Goal: Information Seeking & Learning: Learn about a topic

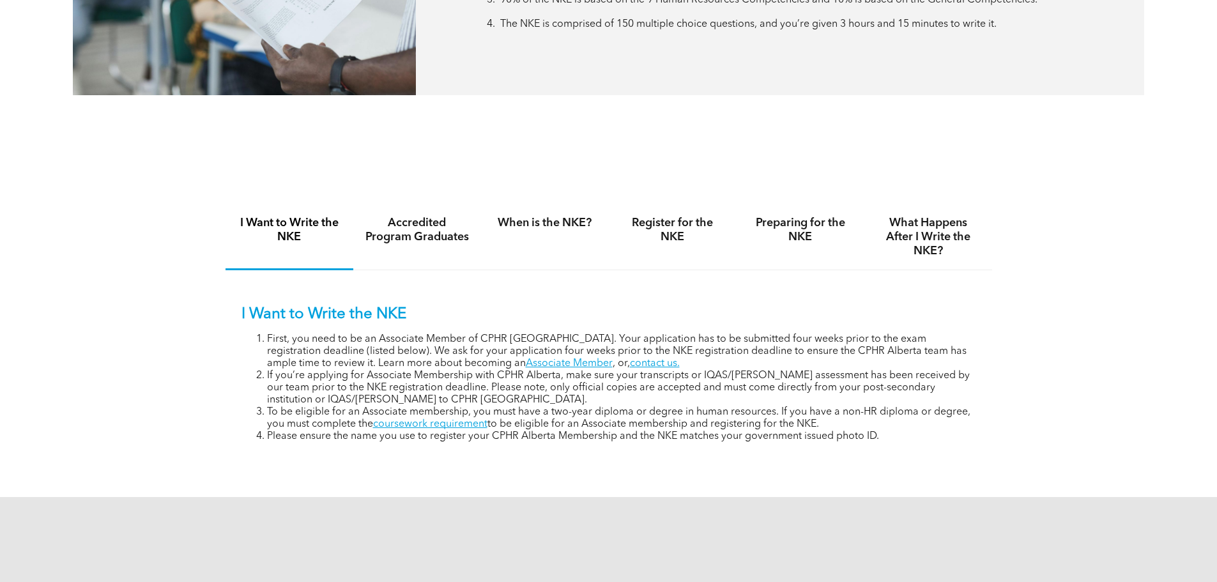
scroll to position [766, 0]
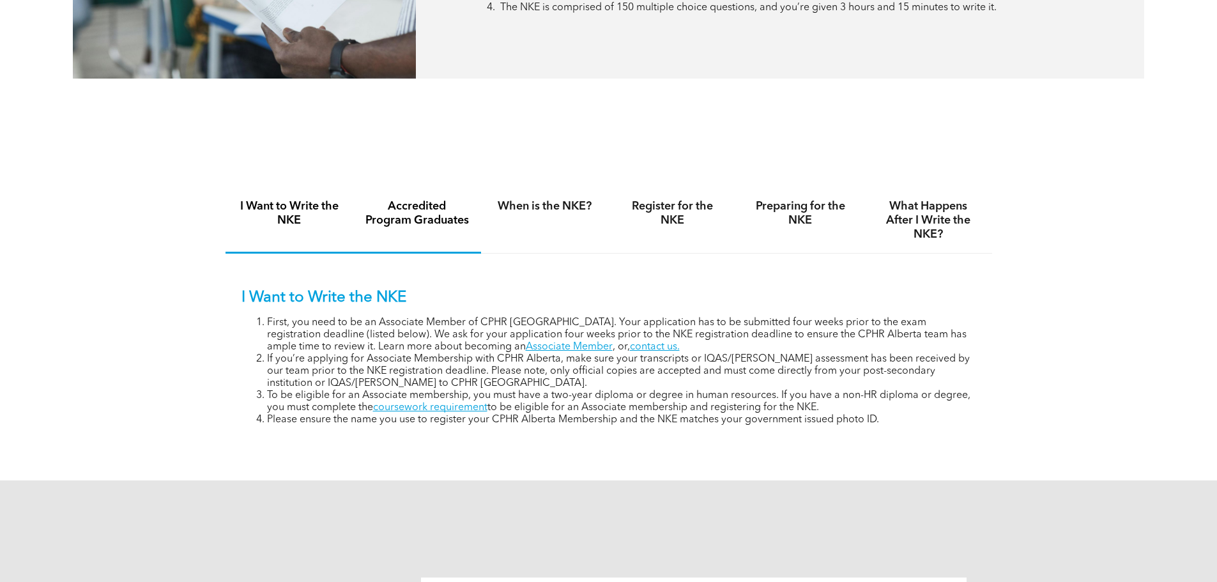
click at [427, 216] on h4 "Accredited Program Graduates" at bounding box center [417, 213] width 105 height 28
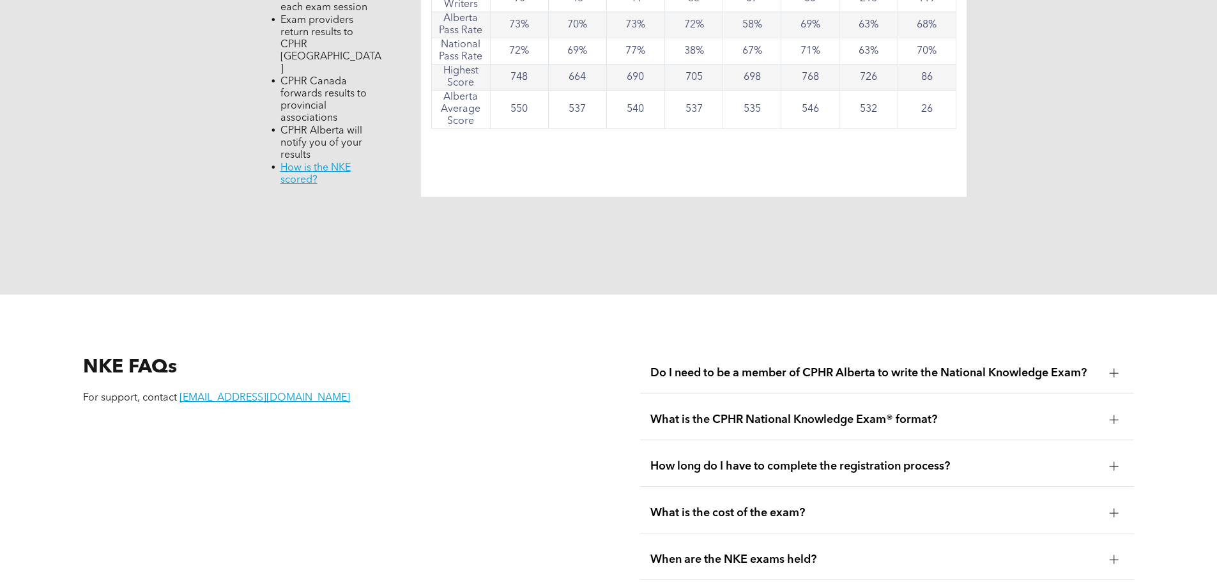
scroll to position [1405, 0]
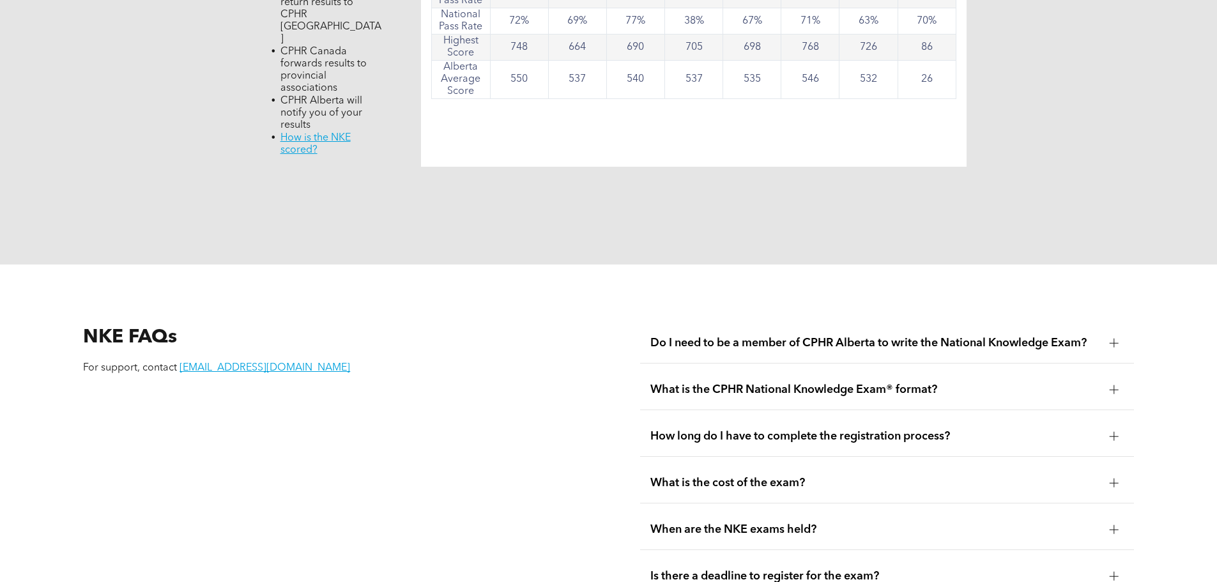
click at [1115, 473] on div at bounding box center [1113, 482] width 19 height 19
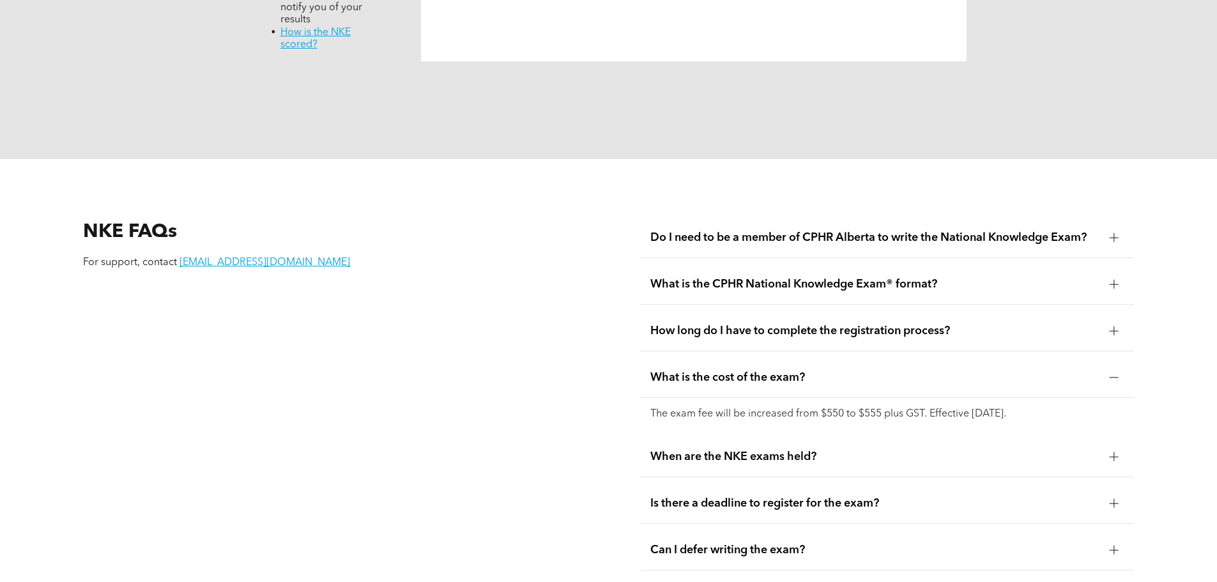
scroll to position [1533, 0]
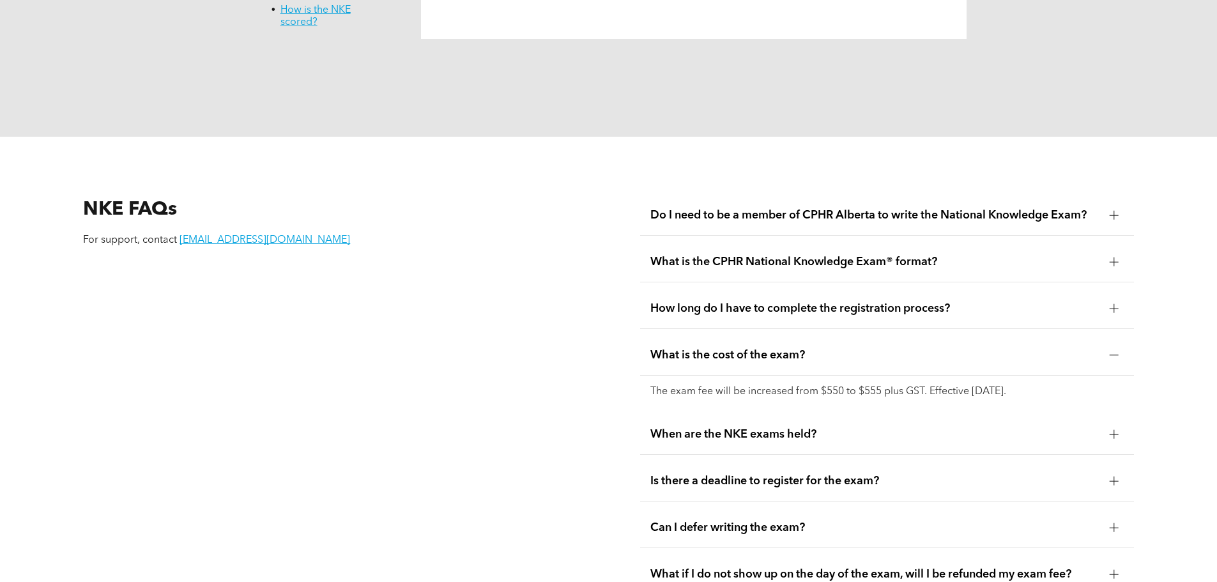
click at [1115, 430] on div at bounding box center [1113, 434] width 9 height 9
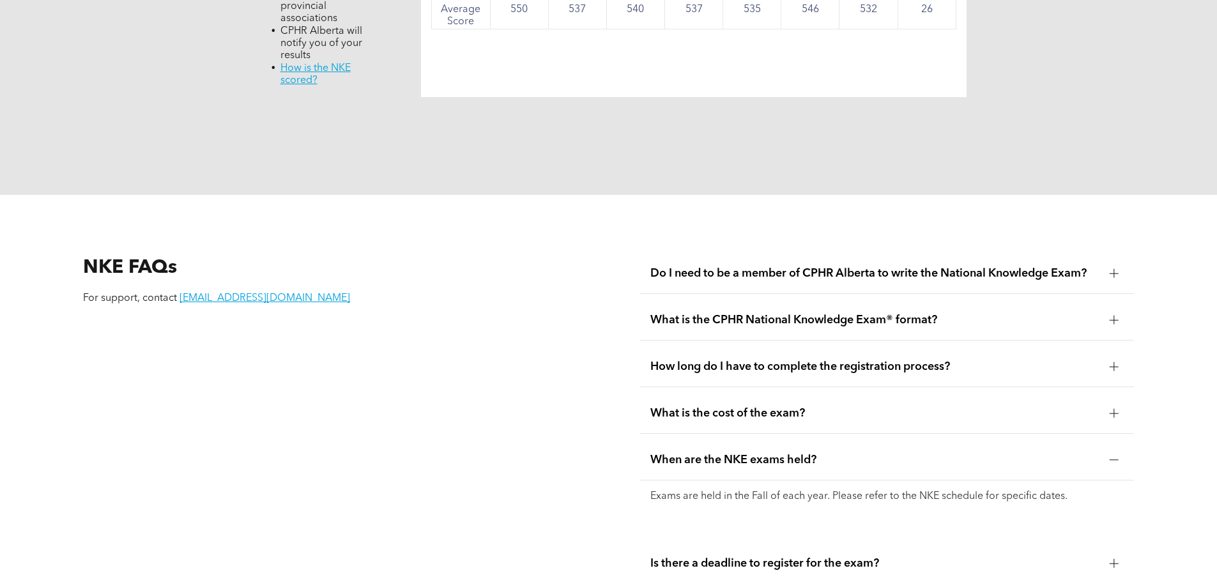
scroll to position [1469, 0]
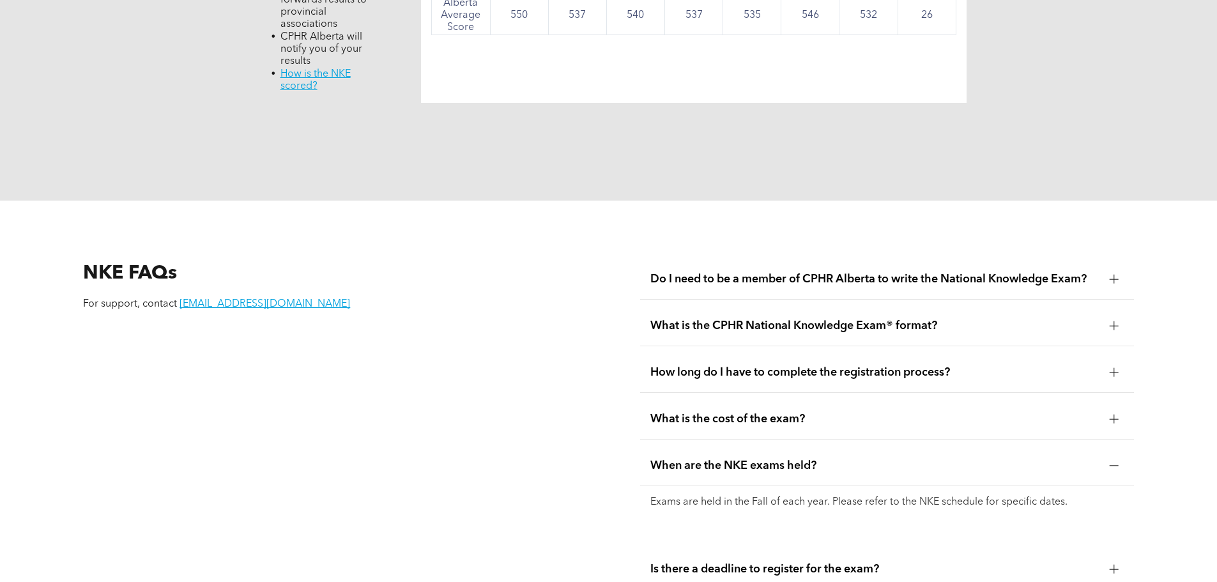
click at [984, 272] on span "Do I need to be a member of CPHR Alberta to write the National Knowledge Exam?" at bounding box center [874, 279] width 449 height 14
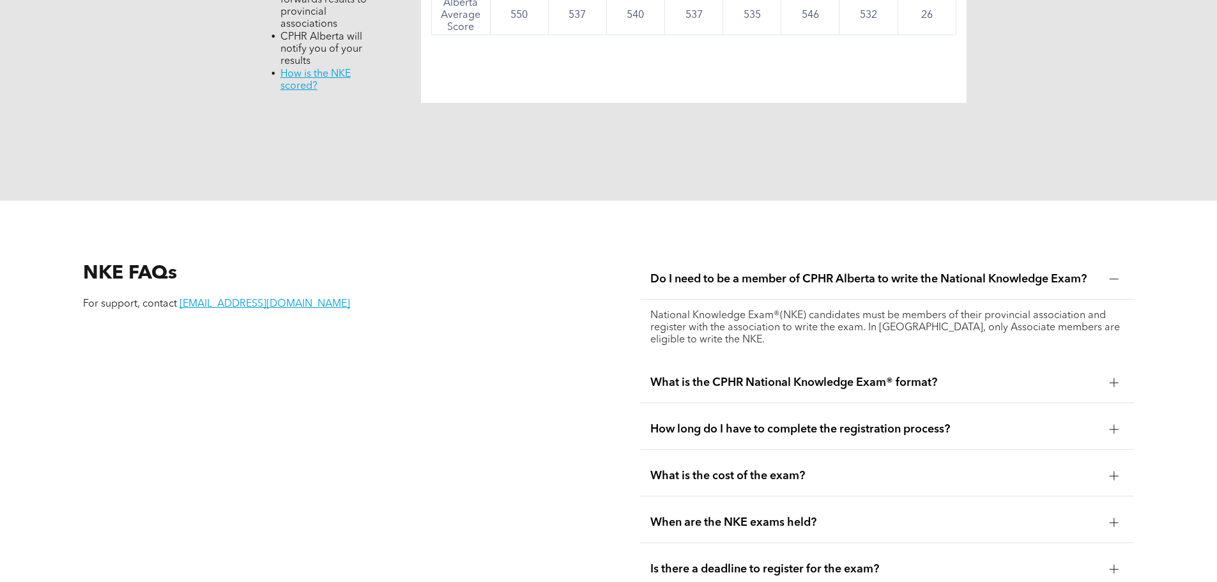
click at [957, 376] on span "What is the CPHR National Knowledge Exam® format?" at bounding box center [874, 383] width 449 height 14
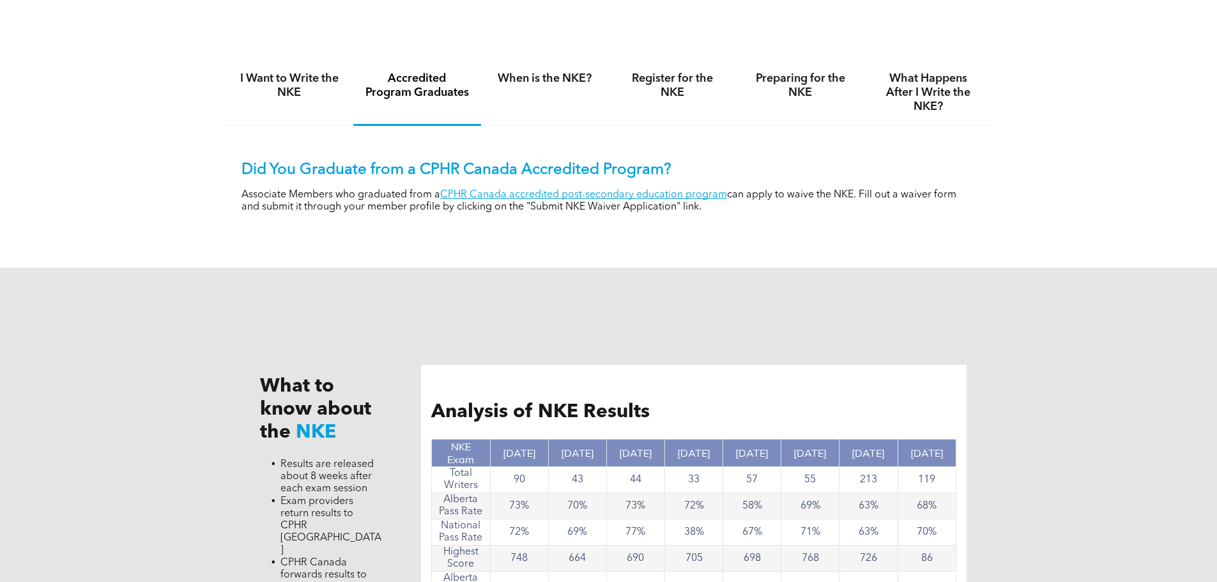
scroll to position [830, 0]
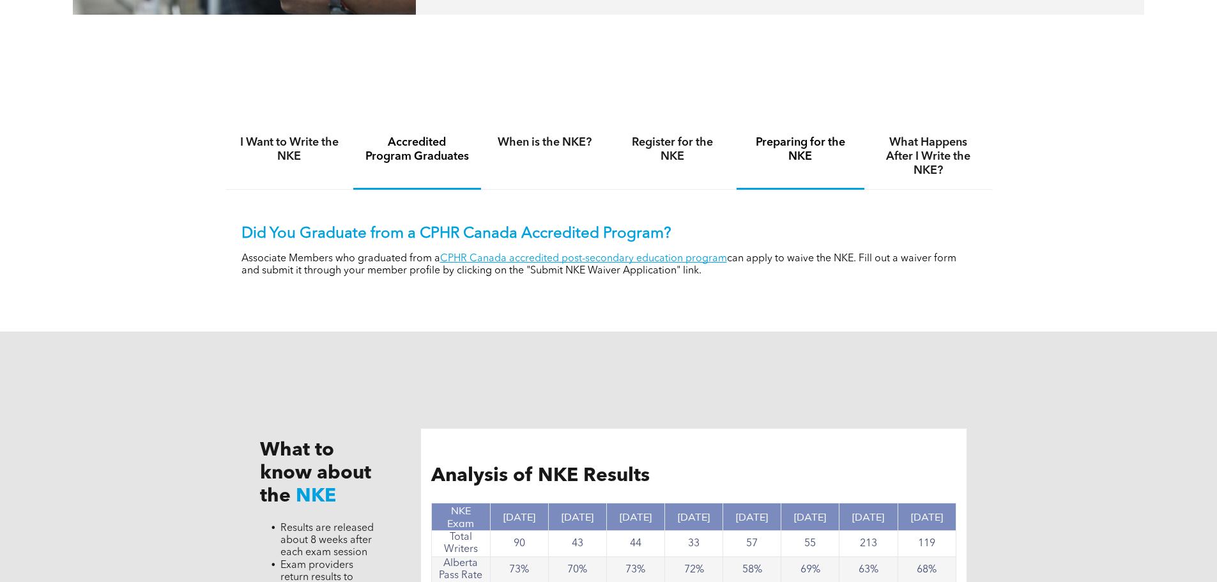
click at [798, 156] on h4 "Preparing for the NKE" at bounding box center [800, 149] width 105 height 28
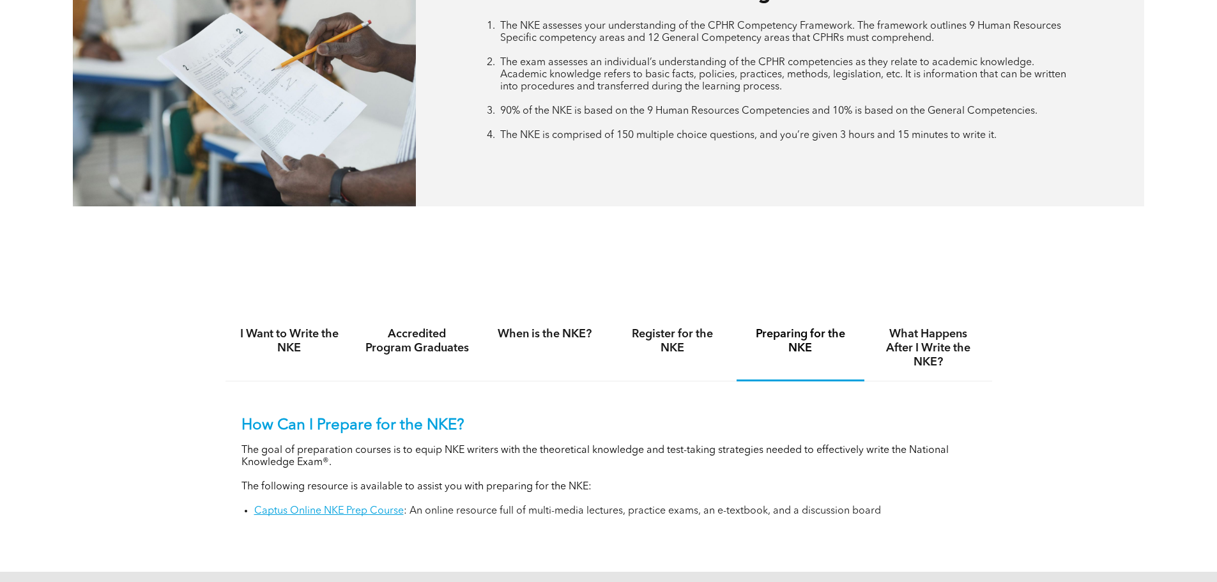
scroll to position [703, 0]
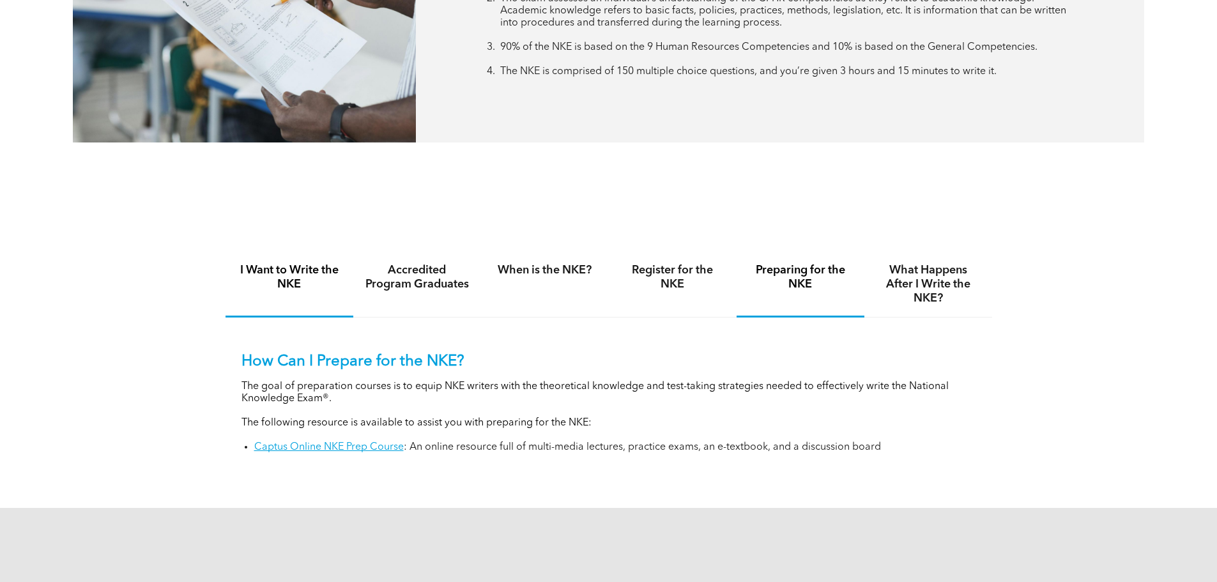
click at [300, 275] on h4 "I Want to Write the NKE" at bounding box center [289, 277] width 105 height 28
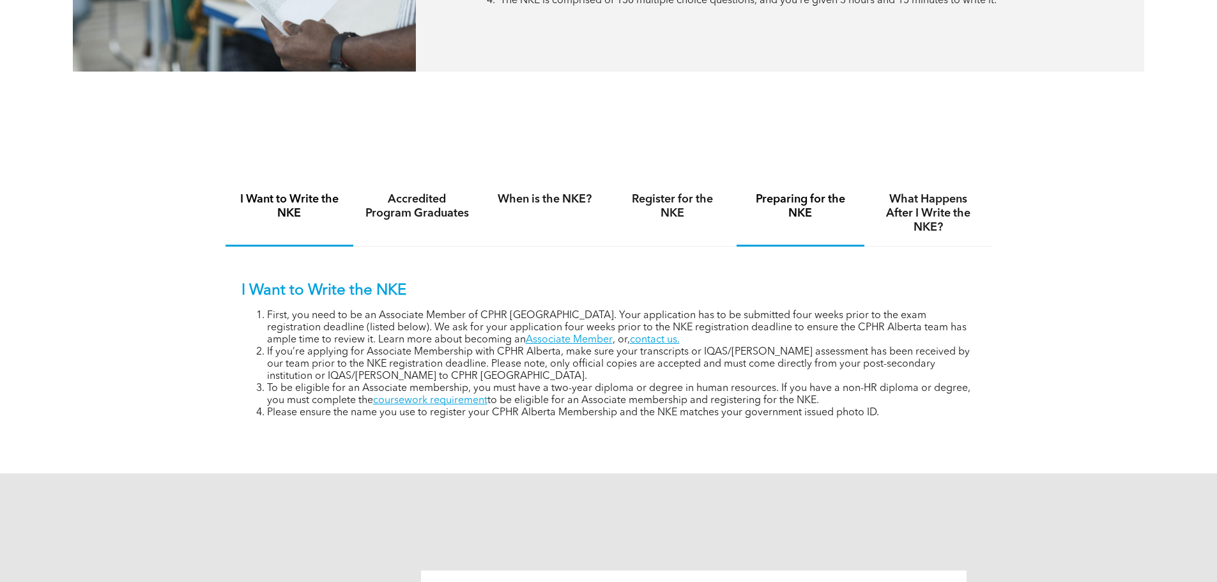
scroll to position [766, 0]
